Goal: Information Seeking & Learning: Learn about a topic

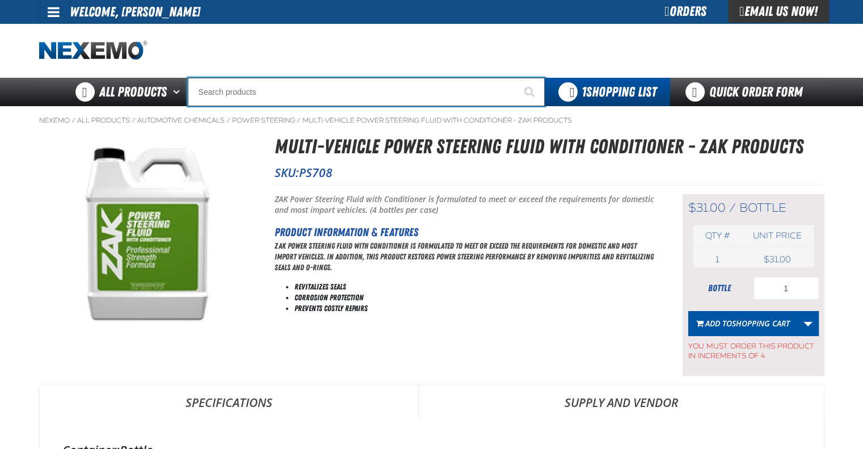
click at [368, 87] on input "Search" at bounding box center [366, 92] width 357 height 28
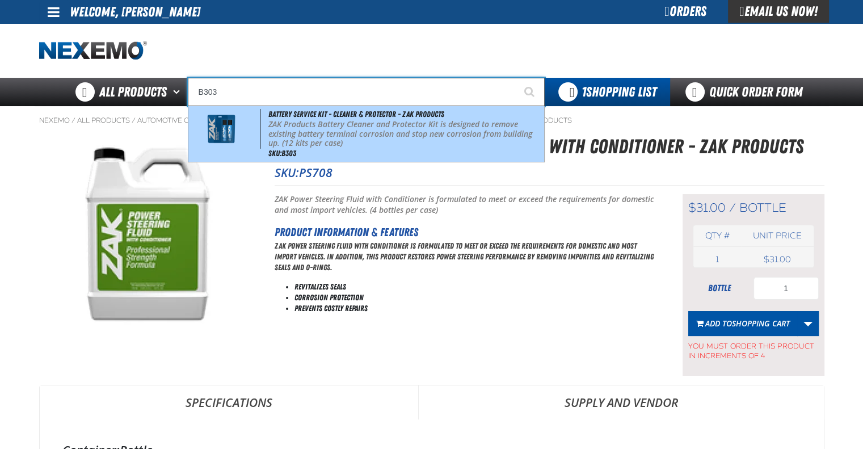
click at [396, 147] on p "ZAK Products Battery Cleaner and Protector Kit is designed to remove existing b…" at bounding box center [404, 134] width 273 height 28
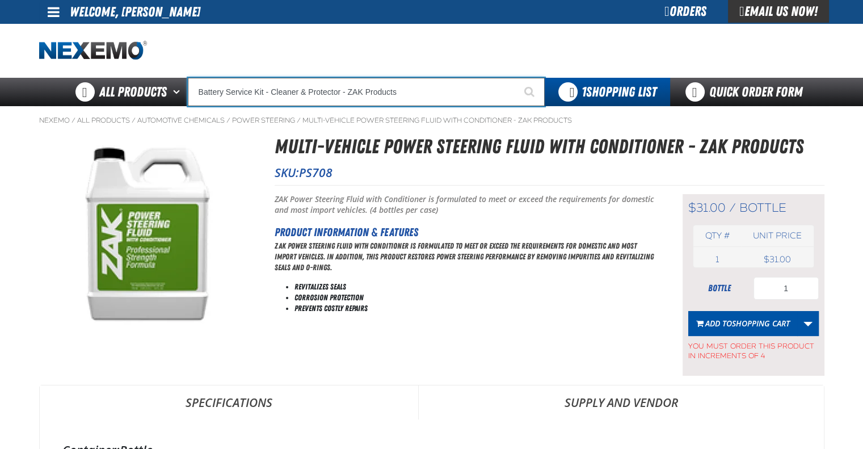
type input "Battery Service Kit - Cleaner & Protector - ZAK Products"
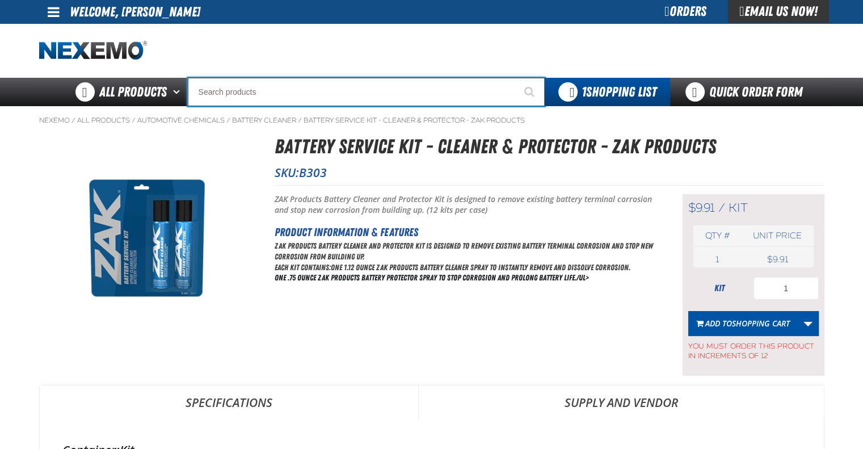
click at [377, 93] on input "Search" at bounding box center [366, 92] width 357 height 28
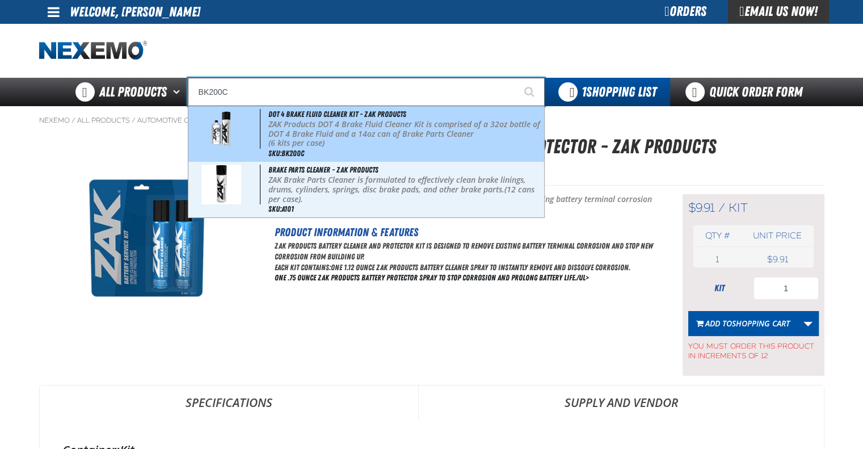
click at [373, 117] on span "DOT 4 Brake Fluid Cleaner Kit - ZAK Products" at bounding box center [337, 114] width 138 height 9
type input "DOT 4 Brake Fluid Cleaner Kit - ZAK Products"
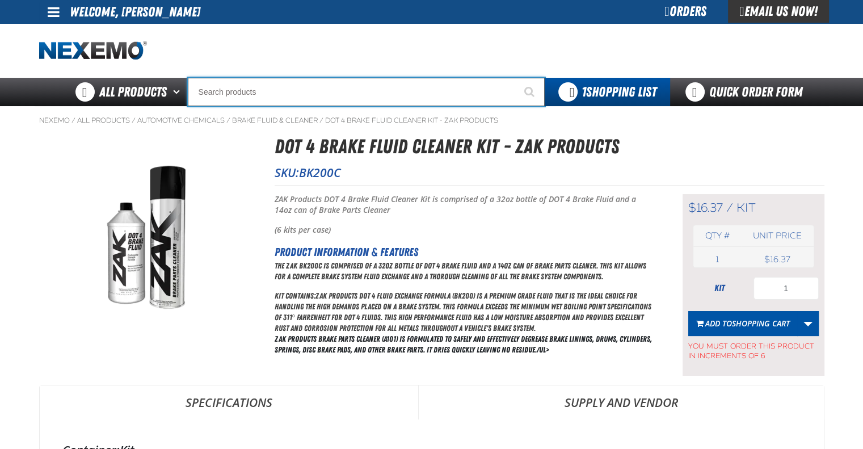
click at [319, 94] on input "Search" at bounding box center [366, 92] width 357 height 28
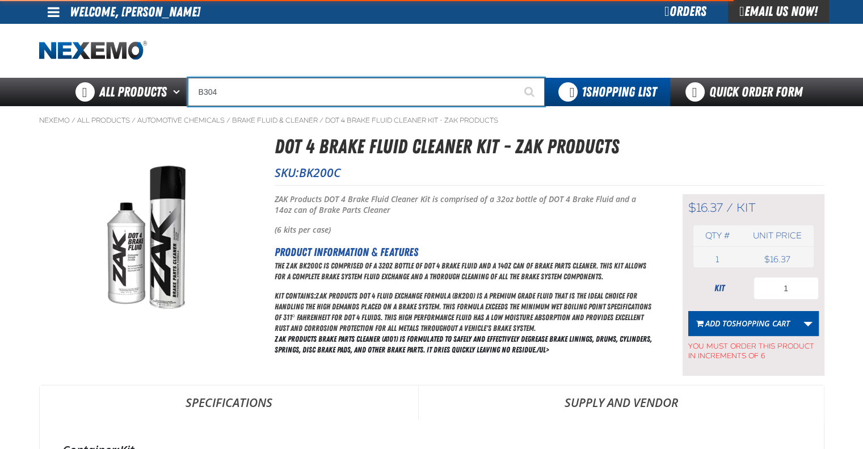
type input "B304"
click at [516, 78] on button "Start Searching" at bounding box center [530, 92] width 28 height 28
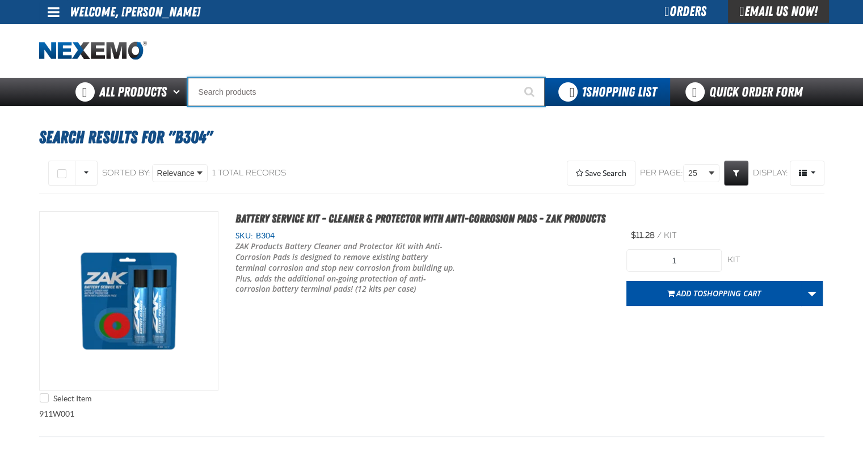
click at [306, 94] on input "Search" at bounding box center [366, 92] width 357 height 28
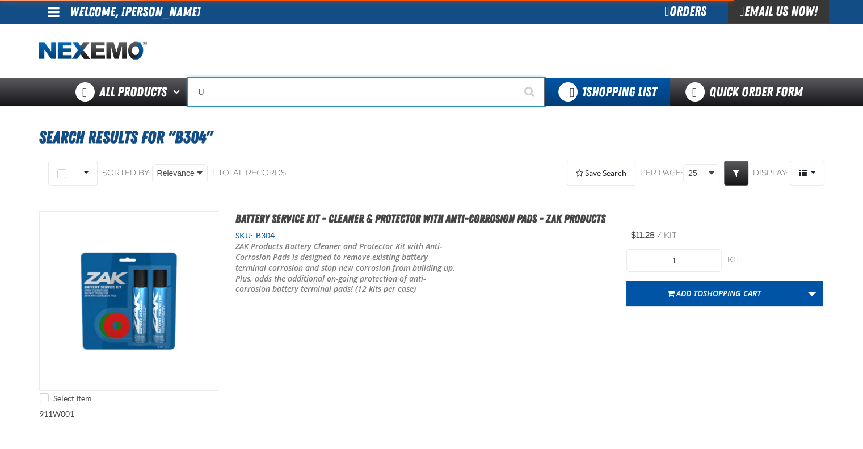
type input "UC"
type input "UC RED"
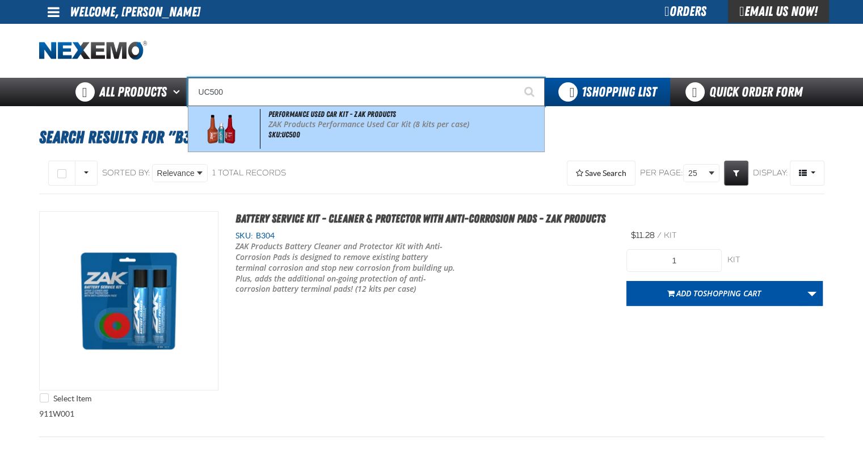
click at [318, 136] on div "Performance Used Car Kit - ZAK Products ZAK Products Performance Used Car Kit (…" at bounding box center [366, 128] width 356 height 45
type input "Performance Used Car Kit - ZAK Products"
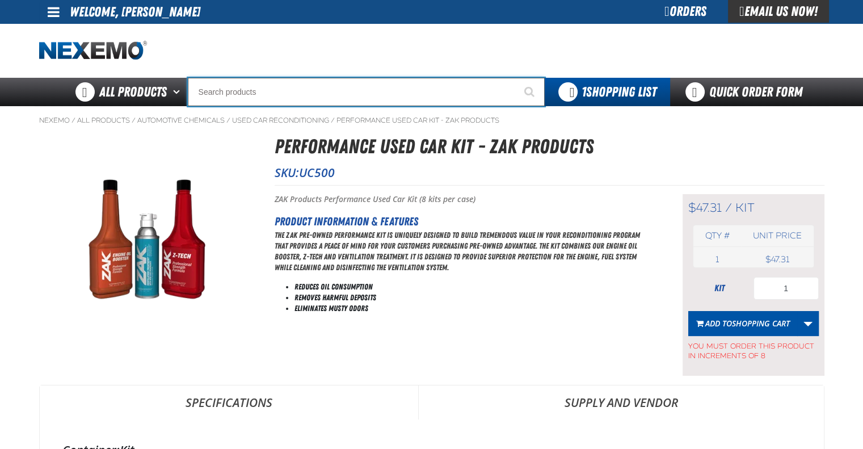
click at [331, 91] on input "Search" at bounding box center [366, 92] width 357 height 28
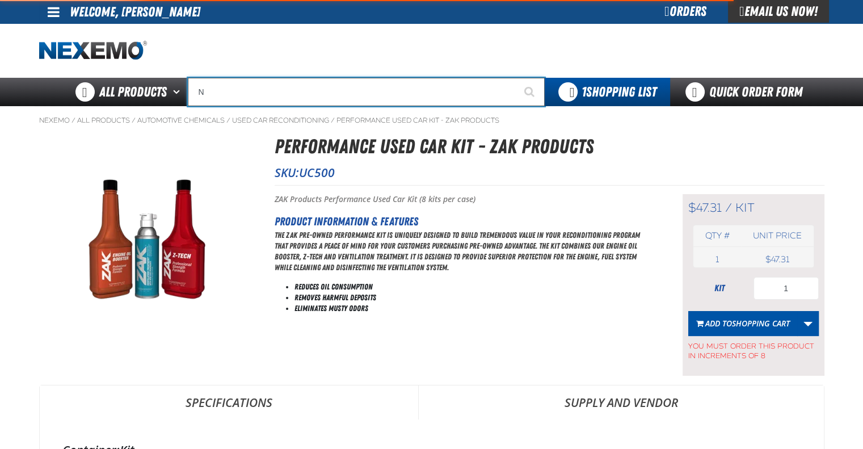
type input "N2"
type input "N2 Nitrogen Installation Kits"
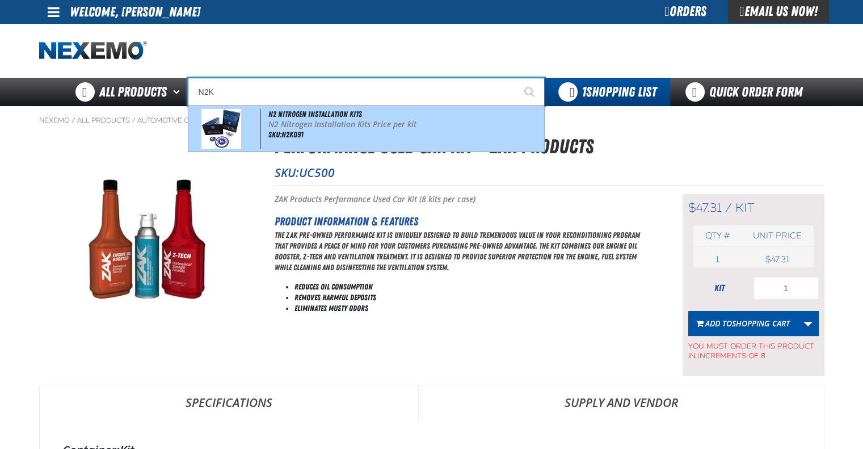
click at [344, 116] on span "N2 Nitrogen Installation Kits" at bounding box center [315, 114] width 94 height 9
type input "N2 Nitrogen Installation Kits"
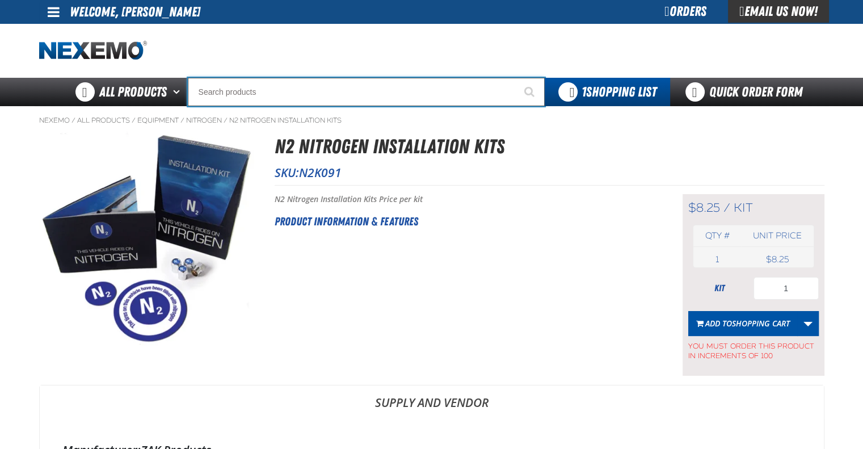
click at [307, 95] on input "Search" at bounding box center [366, 92] width 357 height 28
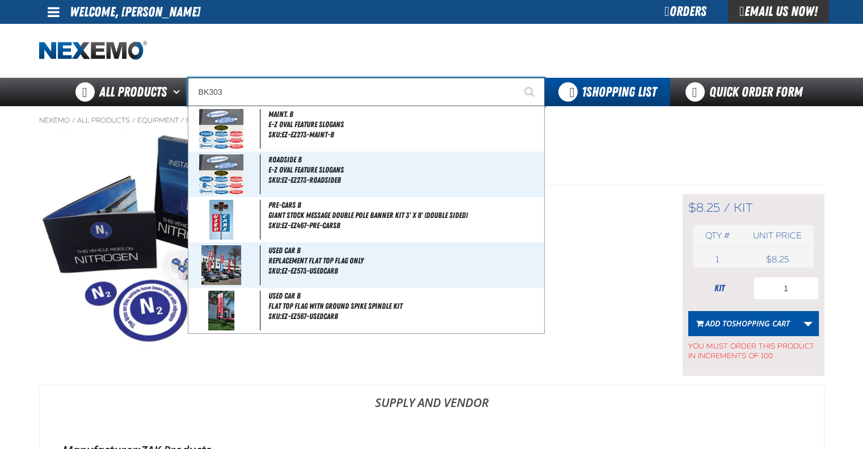
type input "BK303"
click at [516, 78] on button "Start Searching" at bounding box center [530, 92] width 28 height 28
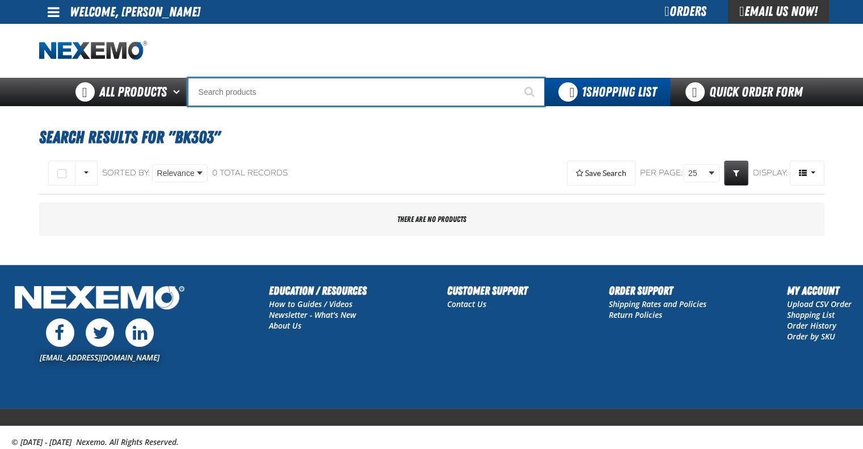
click at [307, 95] on input "Search" at bounding box center [366, 92] width 357 height 28
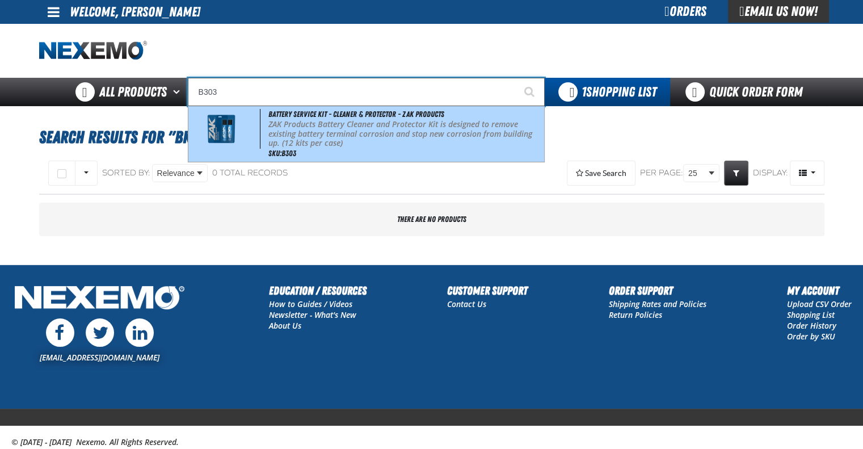
click at [314, 131] on p "ZAK Products Battery Cleaner and Protector Kit is designed to remove existing b…" at bounding box center [404, 134] width 273 height 28
type input "Battery Service Kit - Cleaner & Protector - ZAK Products"
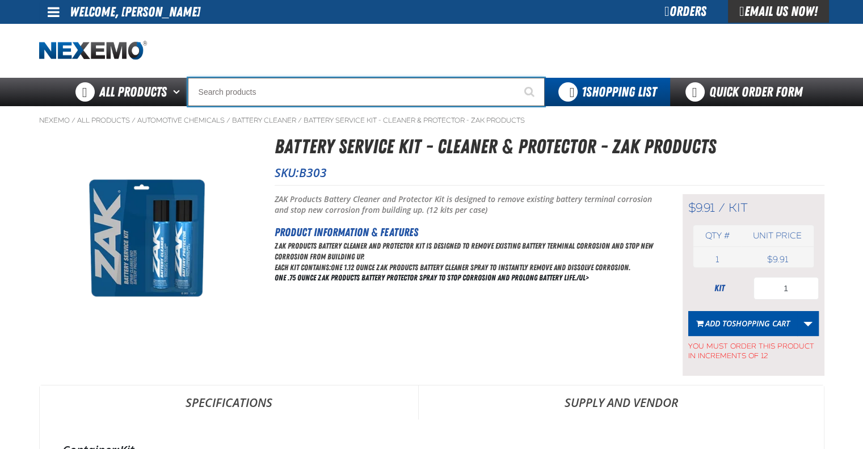
click at [327, 95] on input "Search" at bounding box center [366, 92] width 357 height 28
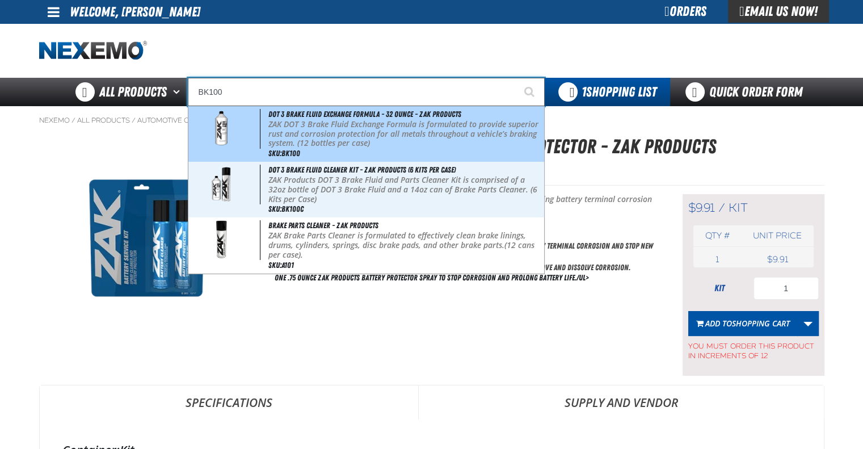
click at [327, 110] on span "DOT 3 Brake Fluid Exchange Formula - 32 Ounce - ZAK Products" at bounding box center [364, 114] width 193 height 9
type input "DOT 3 Brake Fluid Exchange Formula - 32 Ounce - ZAK Products"
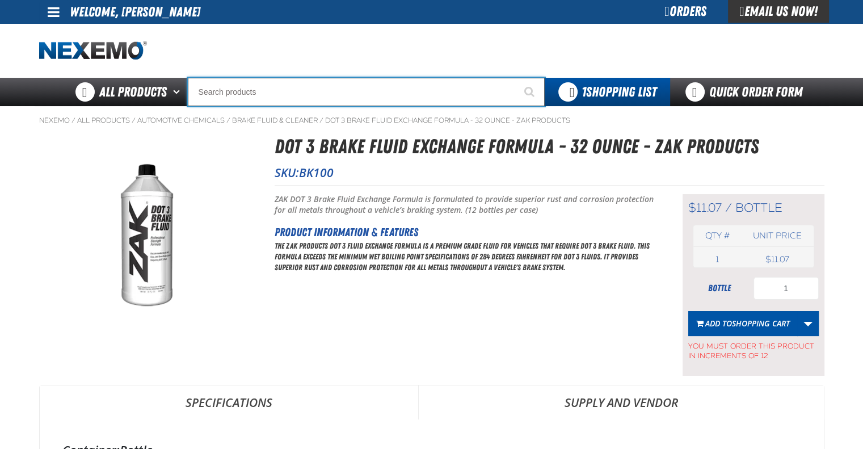
click at [328, 96] on input "Search" at bounding box center [366, 92] width 357 height 28
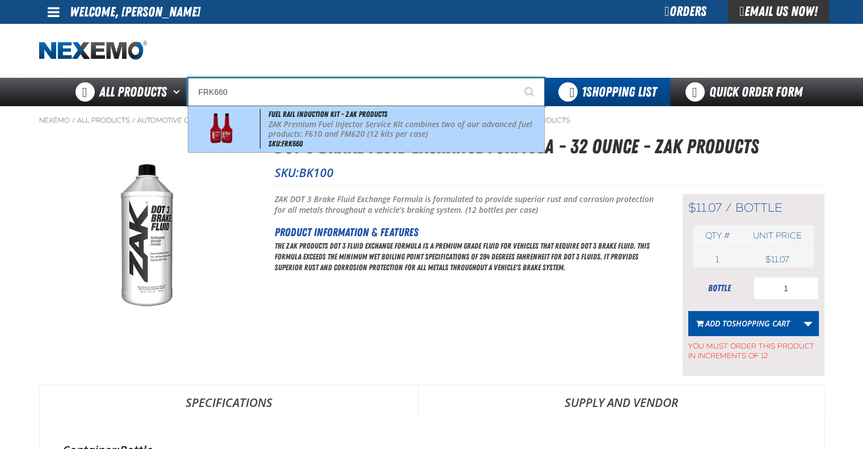
click at [340, 136] on p "ZAK Premium Fuel Injector Service Kit combines two of our advanced fuel product…" at bounding box center [404, 129] width 273 height 19
type input "Fuel Rail Induction Kit - ZAK Products"
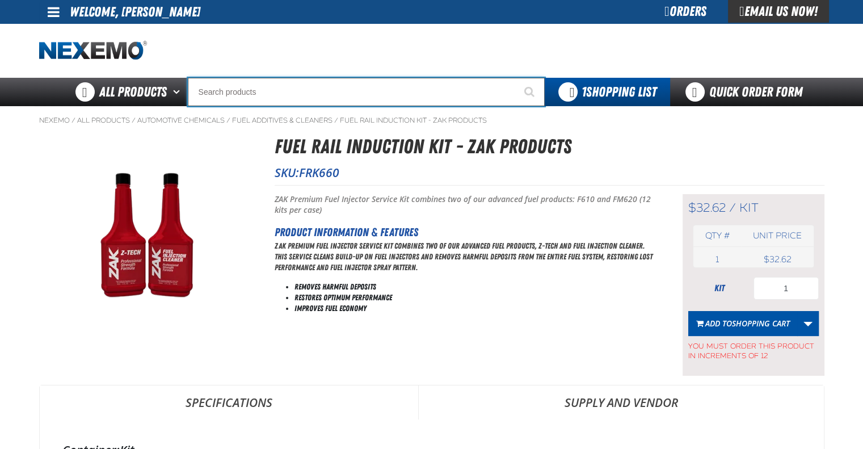
click at [317, 94] on input "Search" at bounding box center [366, 92] width 357 height 28
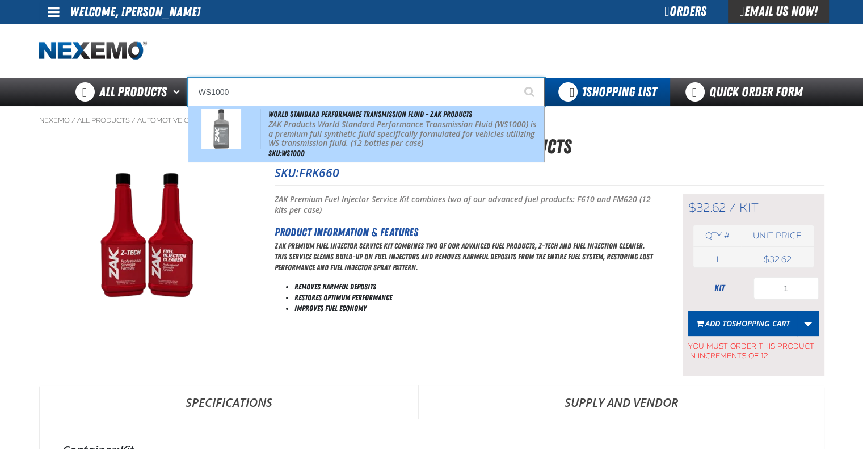
click at [324, 112] on span "World Standard Performance Transmission Fluid - ZAK Products" at bounding box center [370, 114] width 204 height 9
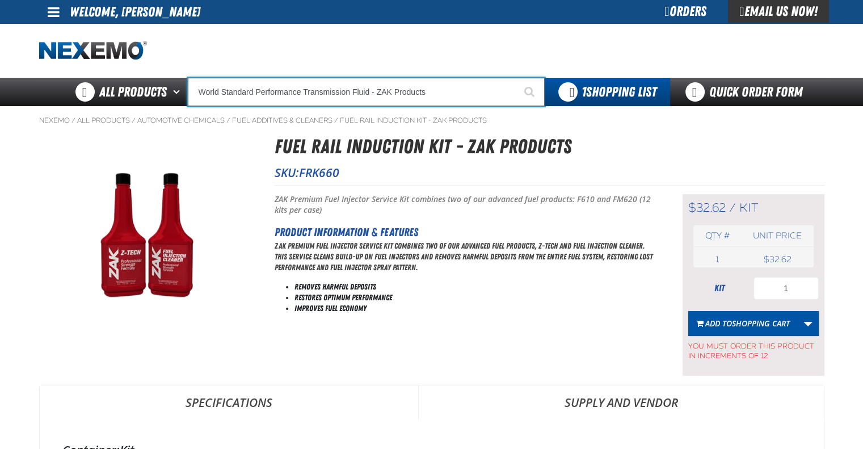
type input "World Standard Performance Transmission Fluid - ZAK Products"
